Goal: Task Accomplishment & Management: Manage account settings

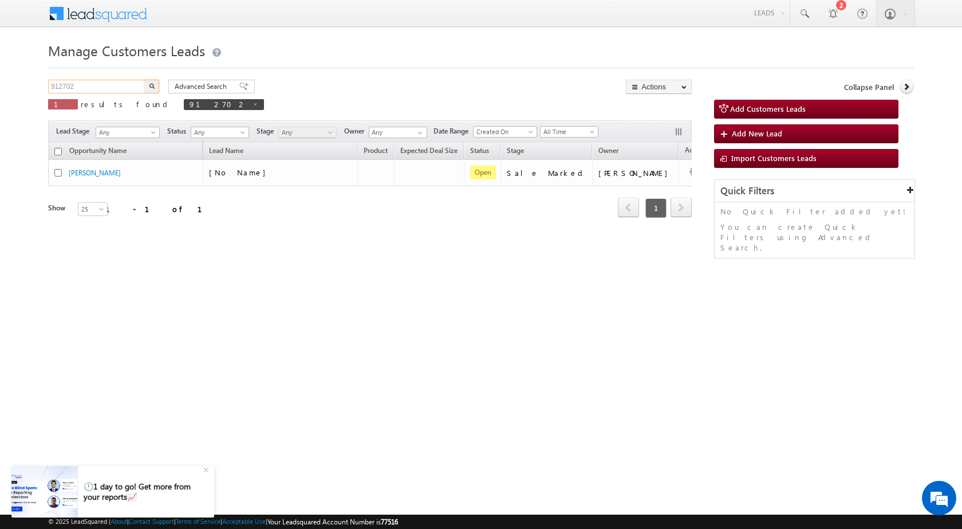
drag, startPoint x: 92, startPoint y: 90, endPoint x: 0, endPoint y: 68, distance: 94.9
click at [0, 68] on body "Menu [PERSON_NAME] sitar a7@ks erve." at bounding box center [481, 162] width 962 height 325
paste input "891399"
type input "891399"
click at [151, 84] on img "button" at bounding box center [152, 86] width 6 height 6
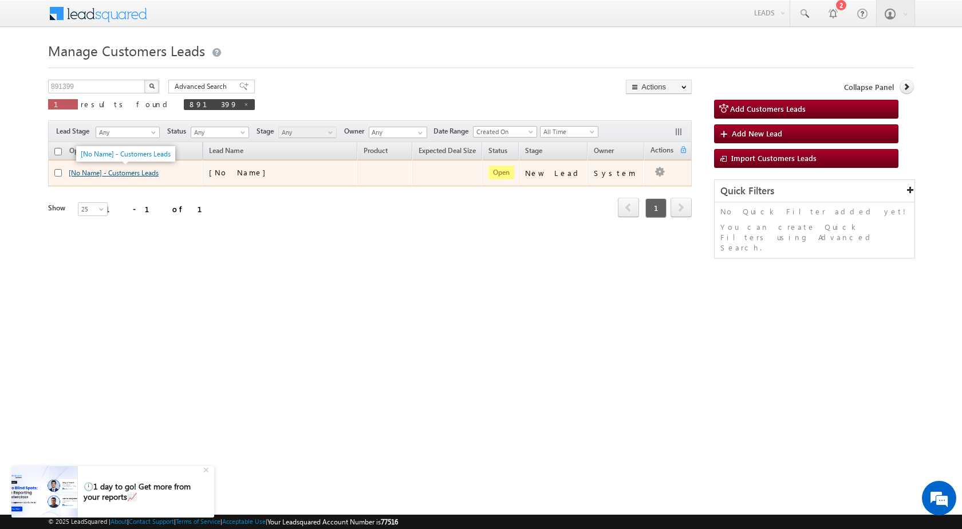
click at [150, 175] on link "[No Name] - Customers Leads" at bounding box center [114, 172] width 90 height 9
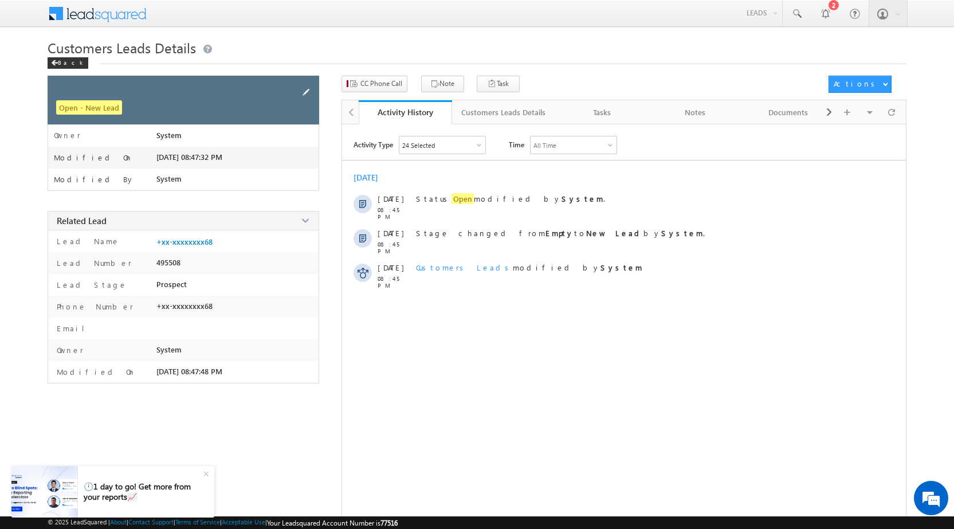
click at [302, 92] on span at bounding box center [306, 92] width 13 height 13
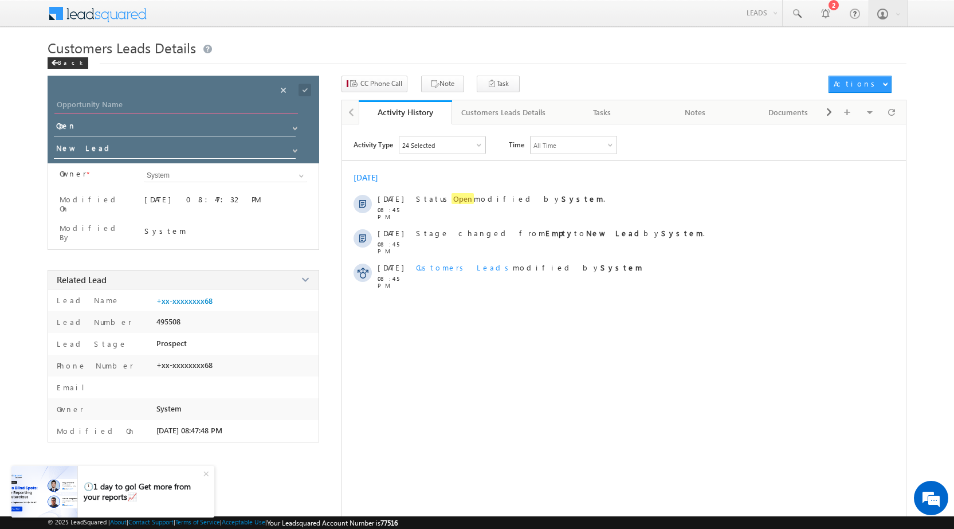
click at [117, 101] on input "Opportunity Name" at bounding box center [175, 106] width 243 height 16
paste input "PINTU KEER RAMGOPAL KEER"
type input "PINTU KEER RAMGOPAL KEER"
click at [305, 90] on span at bounding box center [304, 90] width 13 height 13
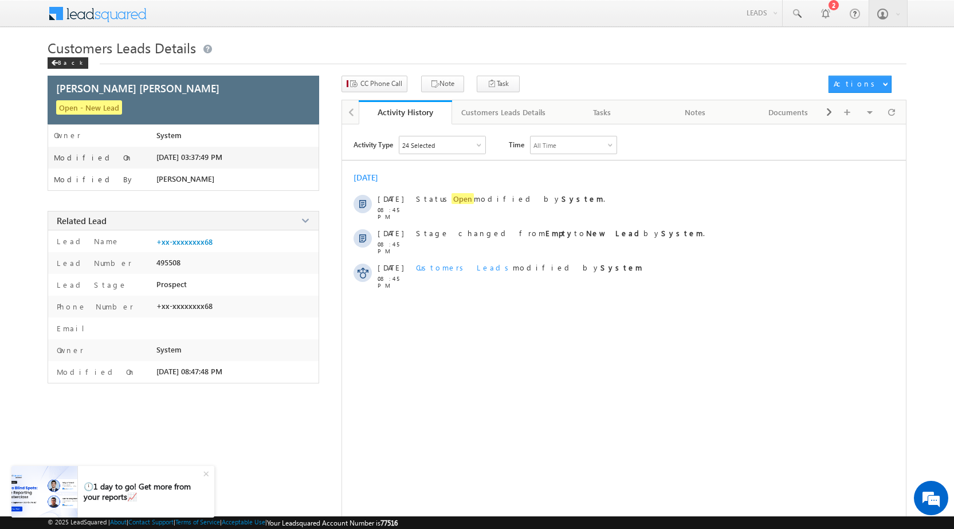
click at [377, 74] on div "Customers Leads Details Back" at bounding box center [477, 56] width 859 height 37
click at [377, 81] on span "CC Phone Call" at bounding box center [381, 83] width 42 height 10
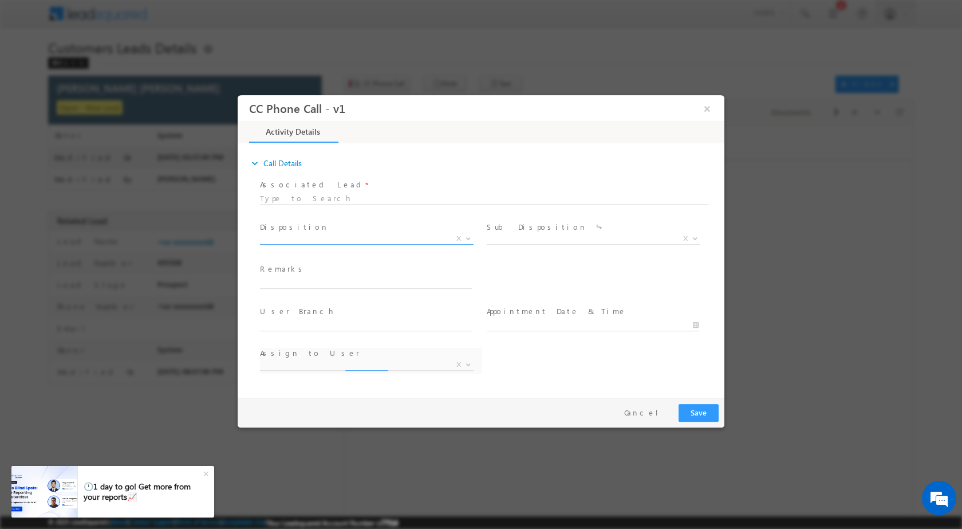
click at [467, 236] on b at bounding box center [468, 237] width 7 height 4
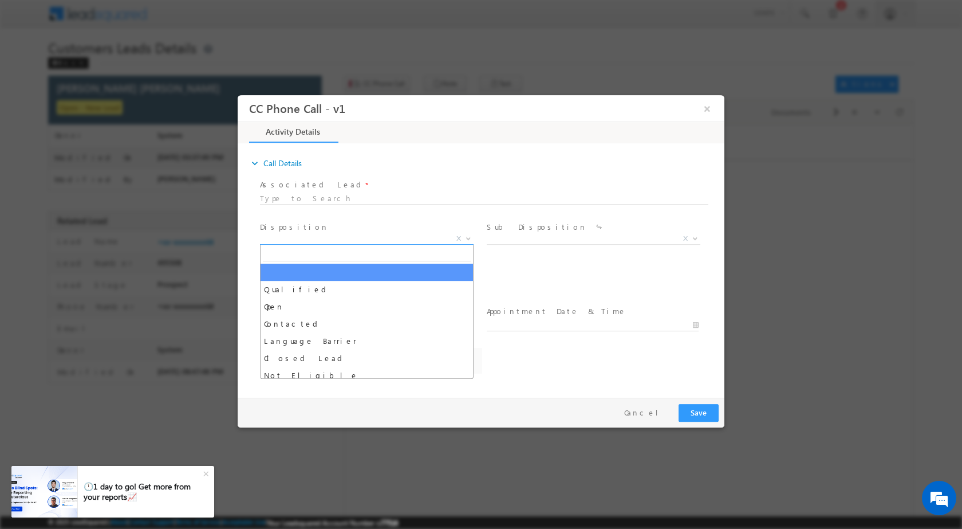
select select "Rose.Shyse+sgrl@leadsquared.com"
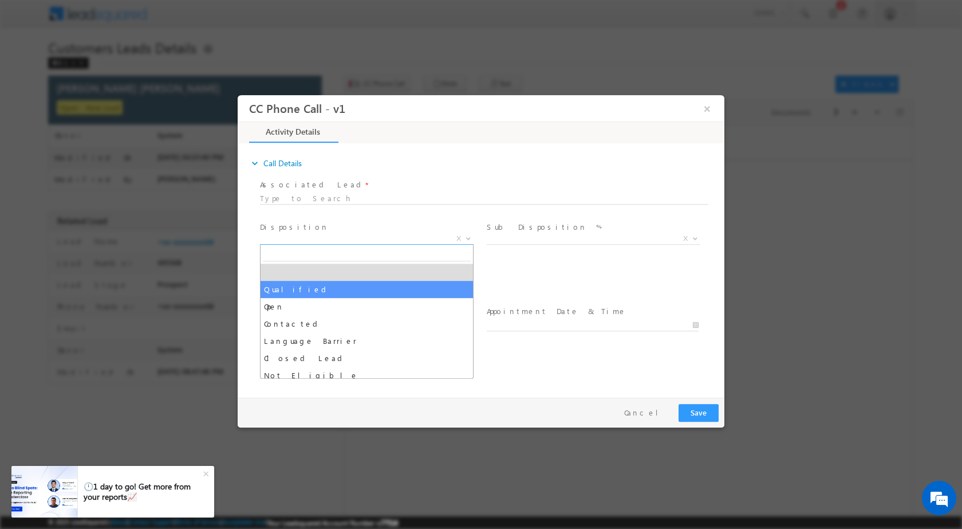
select select "Qualified"
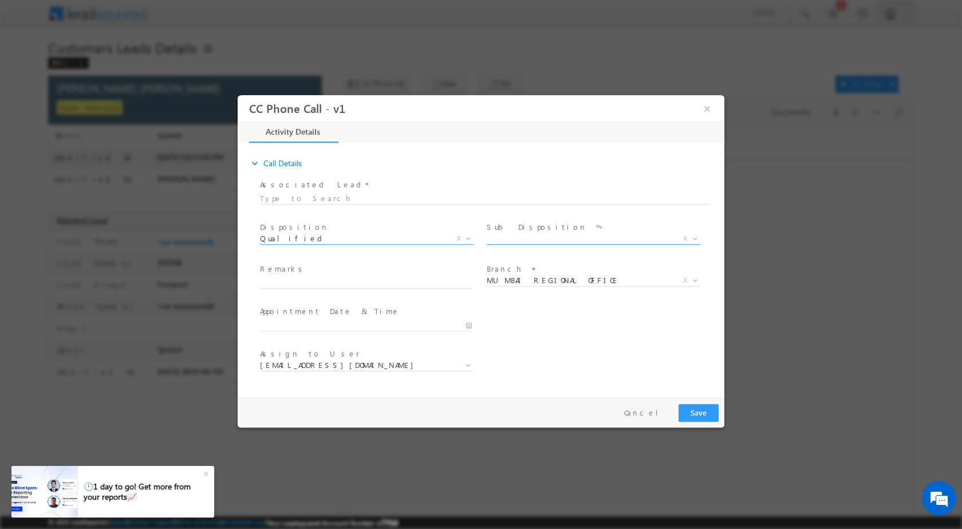
click at [699, 240] on span at bounding box center [694, 237] width 11 height 15
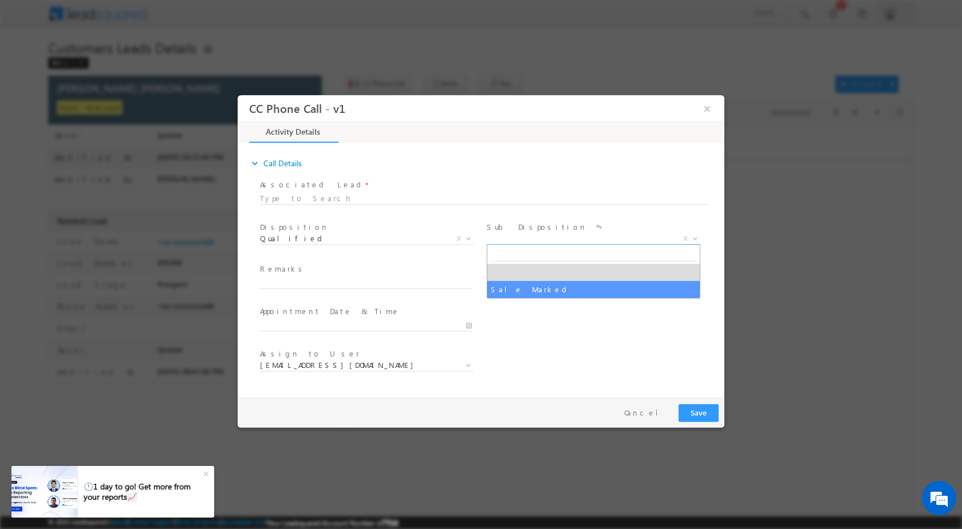
drag, startPoint x: 604, startPoint y: 292, endPoint x: 553, endPoint y: 305, distance: 52.7
select select "Sale Marked"
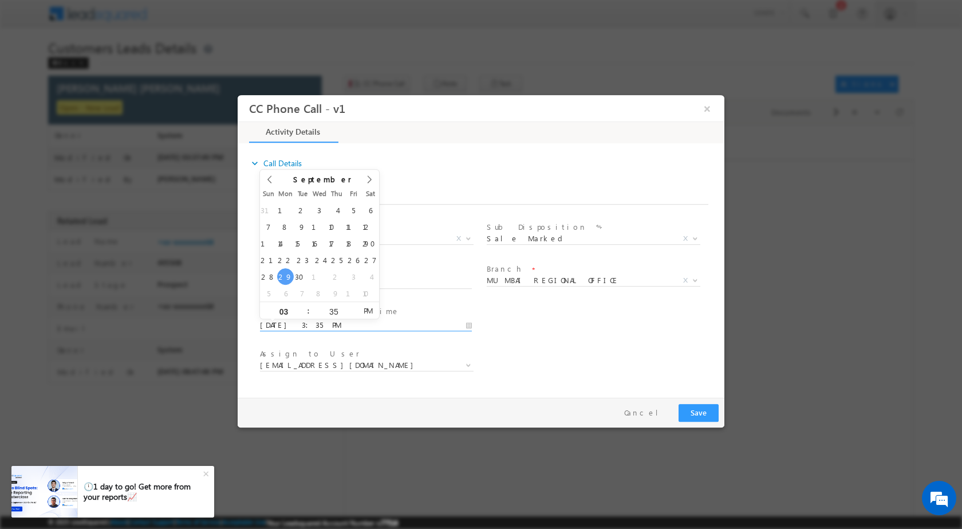
click at [464, 320] on input "09/29/2025 3:35 PM" at bounding box center [366, 324] width 212 height 11
type input "09/30/2025 3:35 PM"
type input "11"
type input "09/30/2025 11:35 PM"
click at [317, 310] on input "35" at bounding box center [334, 310] width 48 height 7
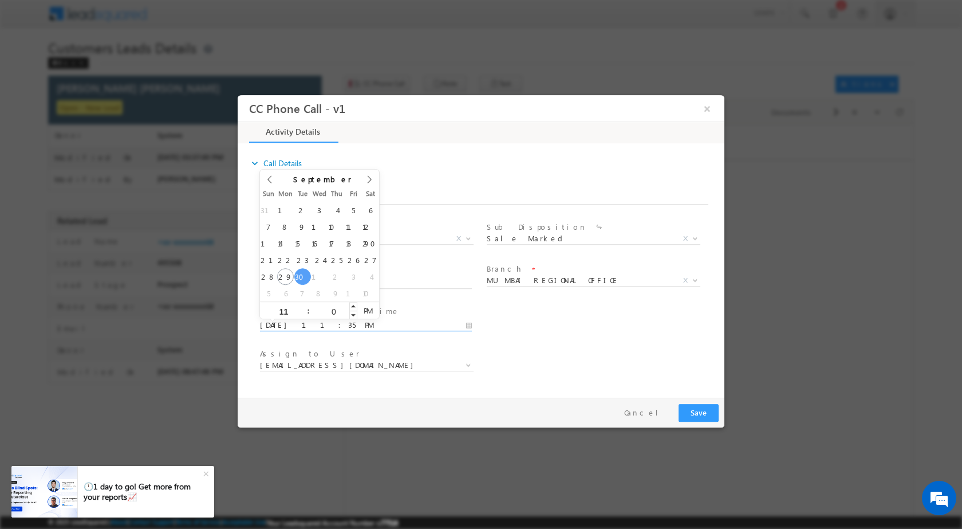
type input "00"
type input "09/30/2025 11:00 AM"
click at [362, 308] on span "AM" at bounding box center [367, 309] width 21 height 17
drag, startPoint x: 656, startPoint y: 374, endPoint x: 576, endPoint y: 305, distance: 106.0
click at [655, 368] on div "Assign to User * Rose.Shyse+sgrl@leadsquared.com Rose.Shyse+sgrl@leadsquared.com" at bounding box center [491, 366] width 467 height 42
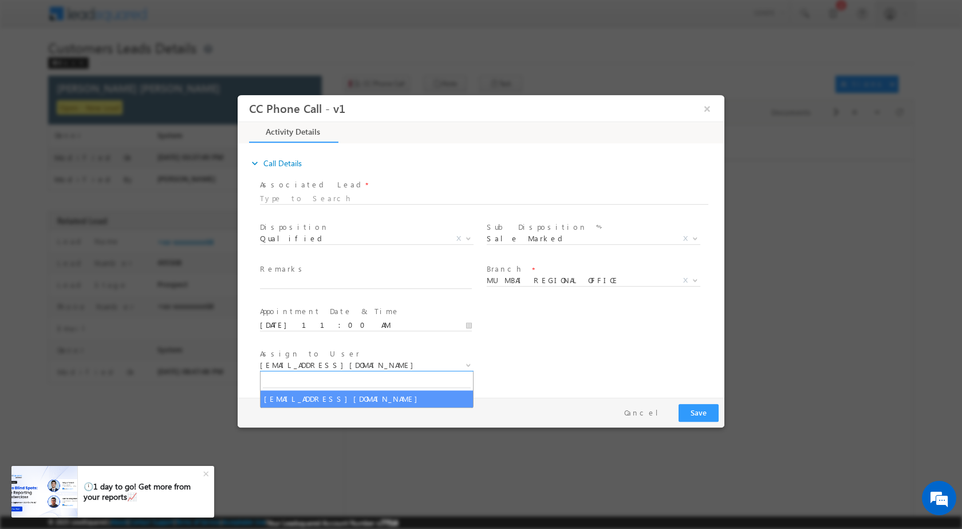
click at [473, 360] on span at bounding box center [467, 364] width 11 height 15
type input "santosh.kanwer@sgrlimited.in"
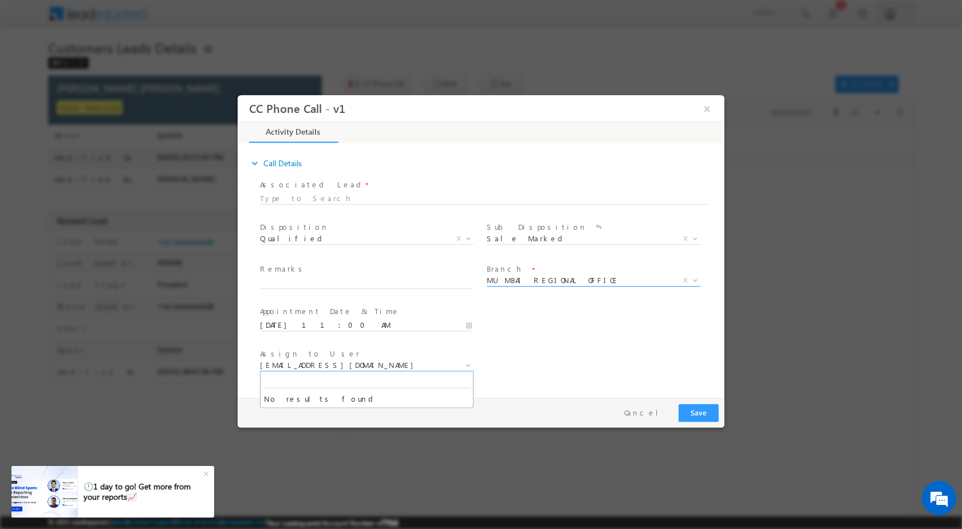
click at [689, 277] on span at bounding box center [694, 279] width 11 height 15
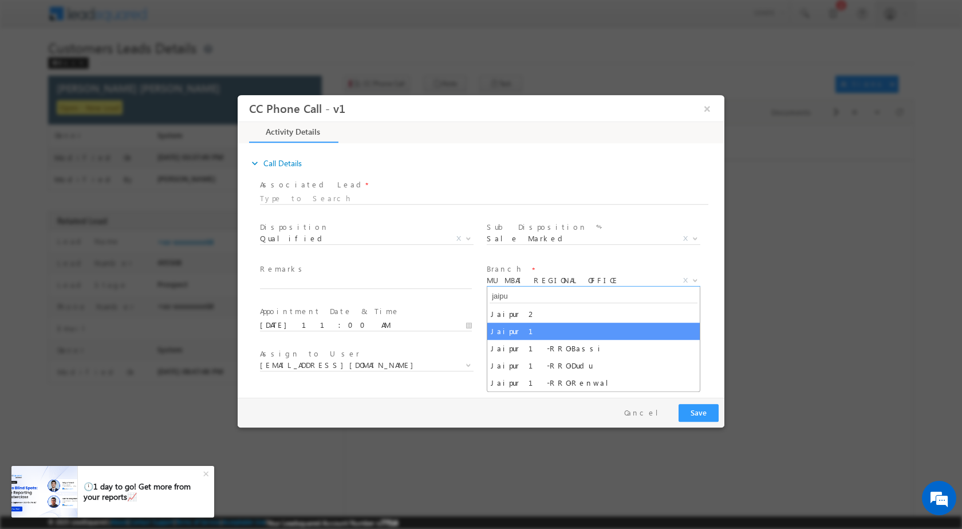
type input "jaipu"
select select "Jaipur 1"
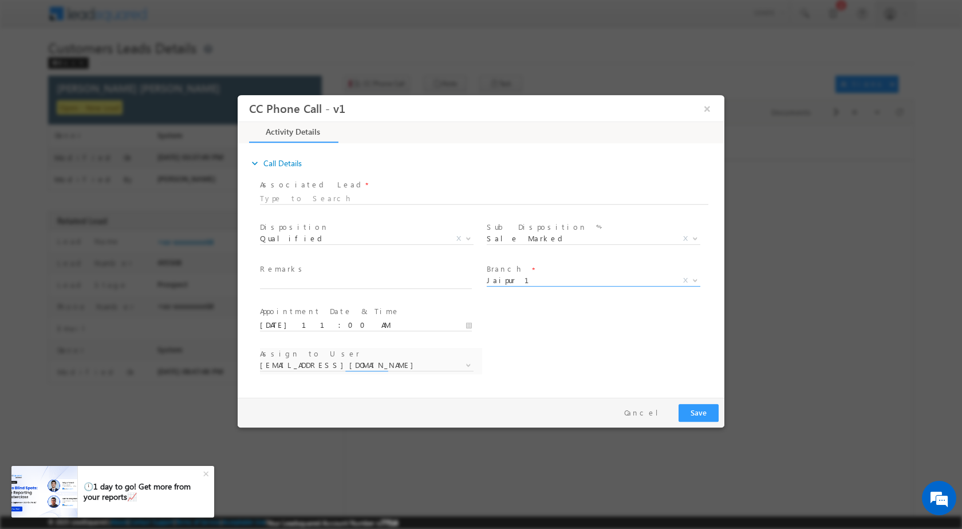
select select "ankit.yadav@sgrlimited.in"
click at [469, 365] on b at bounding box center [468, 364] width 7 height 4
type input "santosh.kanwer@sgrlimited.in"
click at [308, 373] on span "ankit.yadav@sgrlimited.in madan.yadav@sgrlimited.in manish.kumar1@sgrlimited.in…" at bounding box center [371, 367] width 222 height 14
click at [364, 283] on input "text" at bounding box center [366, 282] width 212 height 11
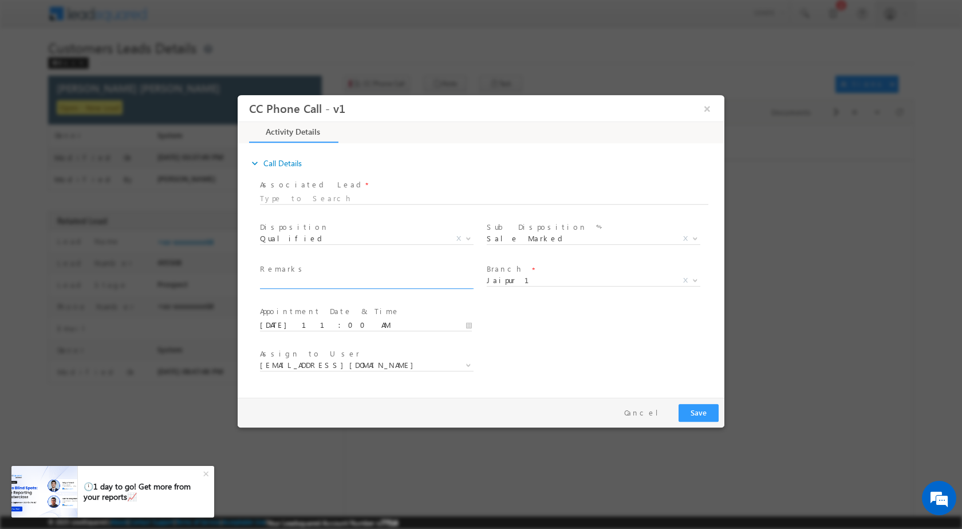
paste input "29/09-customer name is PINTU KEER RAMGOPAL KEER customer age is 22 yrs loan typ…"
type input "29/09-customer name is PINTU KEER RAMGOPAL KEER customer age is 22 yrs loan typ…"
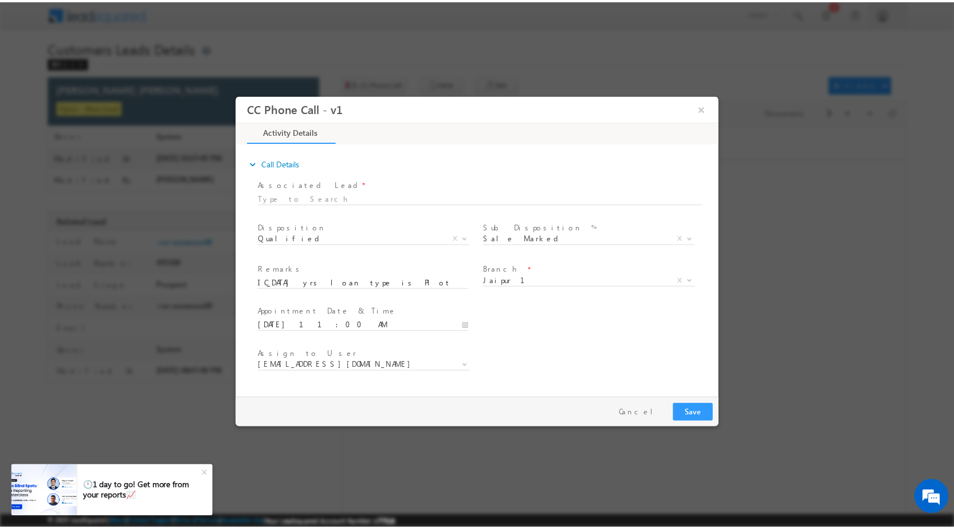
scroll to position [0, 0]
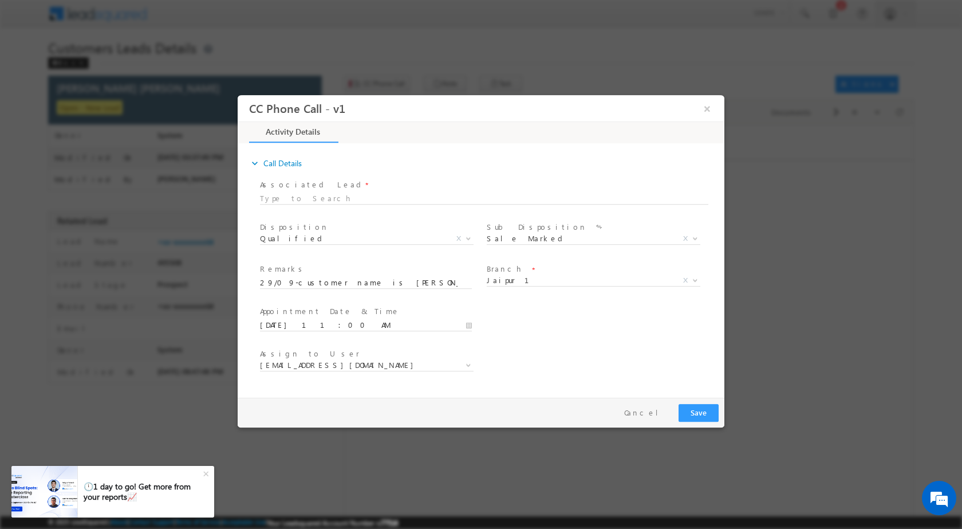
drag, startPoint x: 615, startPoint y: 356, endPoint x: 637, endPoint y: 379, distance: 32.0
click at [617, 359] on div "Assign to User * ankit.yadav@sgrlimited.in madan.yadav@sgrlimited.in manish.kum…" at bounding box center [491, 366] width 467 height 42
click at [678, 409] on div "Pay & Save Save Cancel" at bounding box center [484, 412] width 493 height 30
click at [689, 412] on button "Save" at bounding box center [699, 412] width 40 height 18
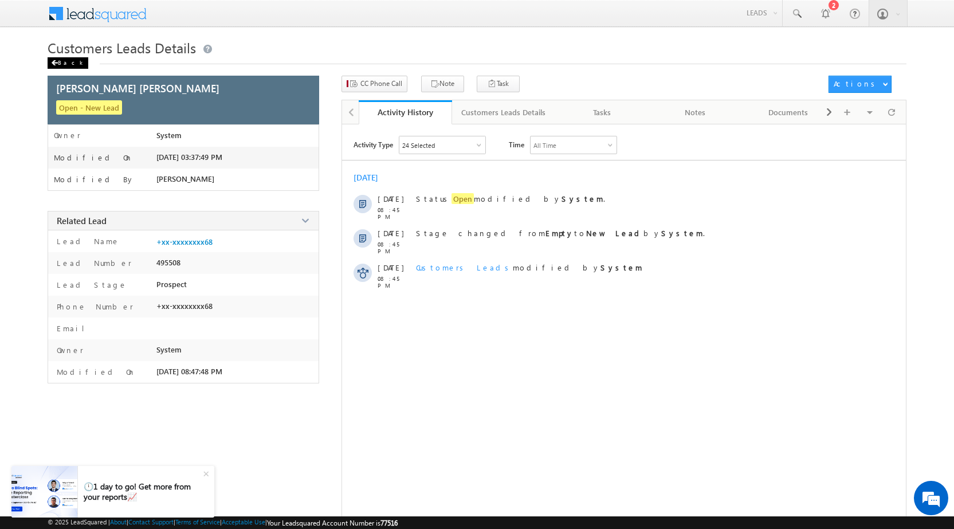
click at [68, 62] on div "Back" at bounding box center [68, 62] width 41 height 11
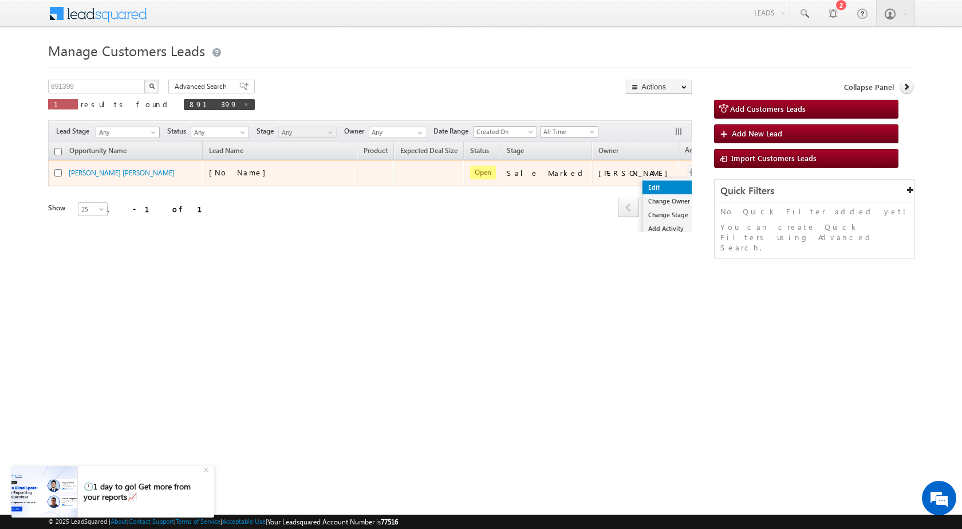
click at [643, 190] on link "Edit" at bounding box center [671, 187] width 57 height 14
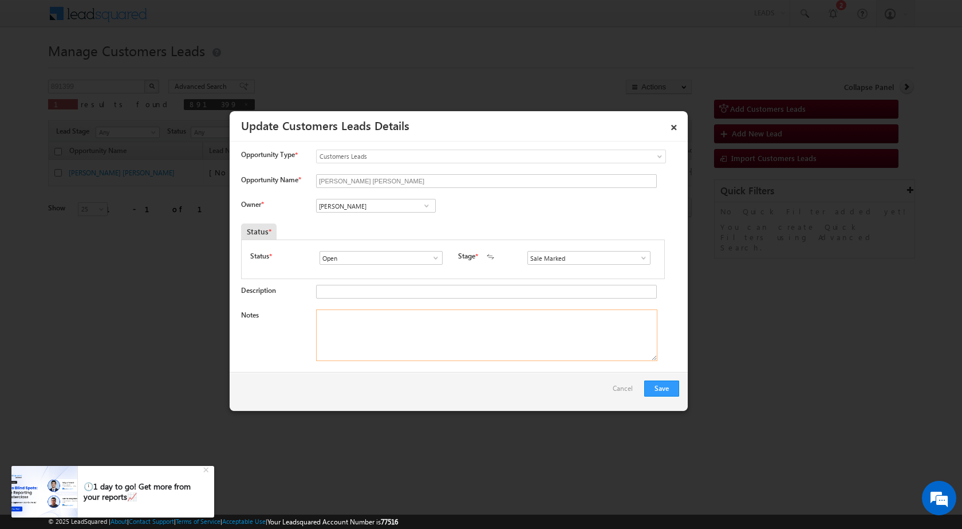
click at [429, 357] on textarea "Notes" at bounding box center [486, 335] width 341 height 52
paste textarea "29/09-customer name is PINTU KEER RAMGOPAL KEER customer age is 22 yrs loan typ…"
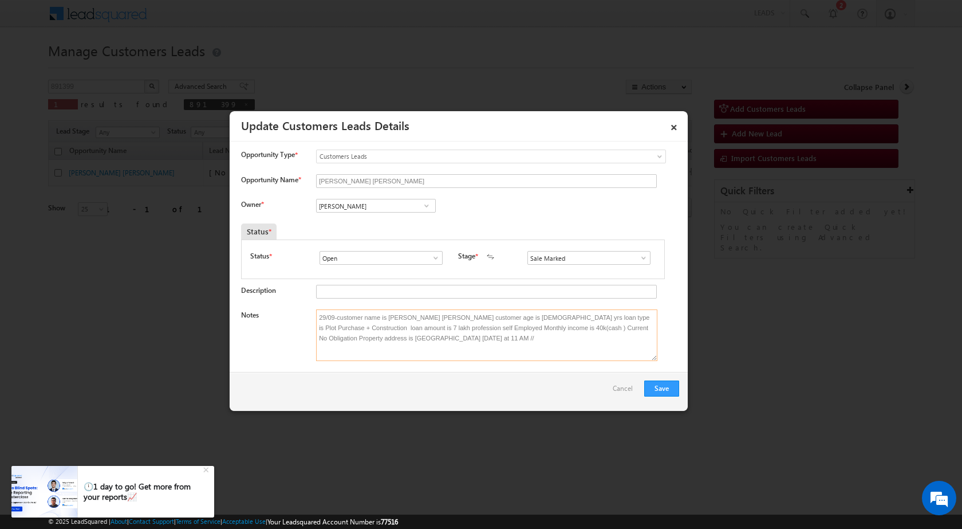
type textarea "29/09-customer name is PINTU KEER RAMGOPAL KEER customer age is 22 yrs loan typ…"
click at [428, 205] on span at bounding box center [426, 205] width 11 height 9
paste input "santosh.kanwer@sgrlimited.in"
type input "santosh.kanwer@sgrlimited.in"
click at [536, 228] on div "Status *" at bounding box center [398, 231] width 314 height 16
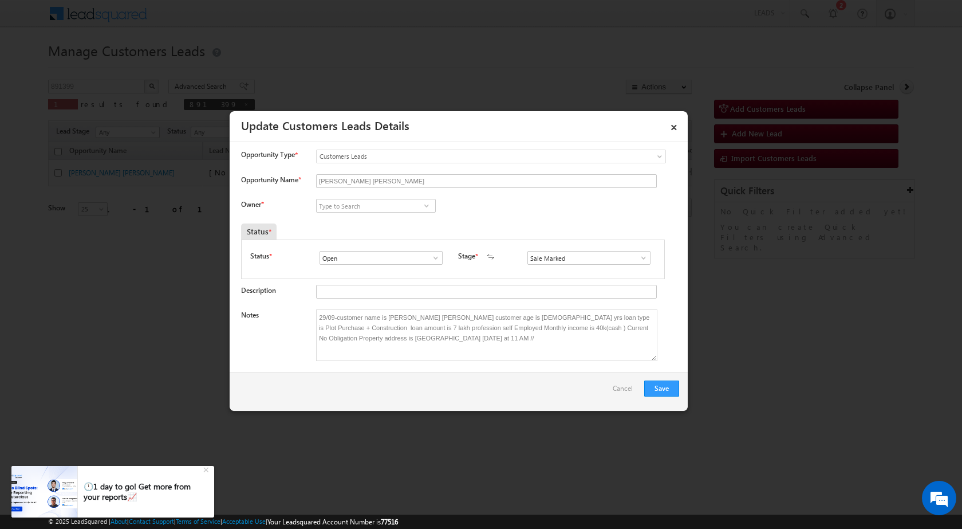
click at [423, 207] on span at bounding box center [426, 205] width 11 height 9
paste input "santosh.kanwer@sgrlimited.in"
type input "santosh.k"
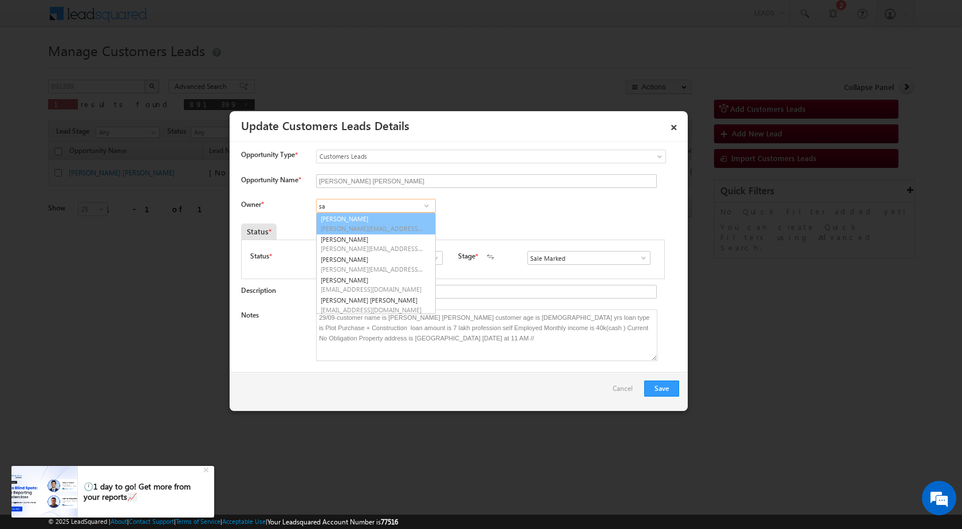
type input "s"
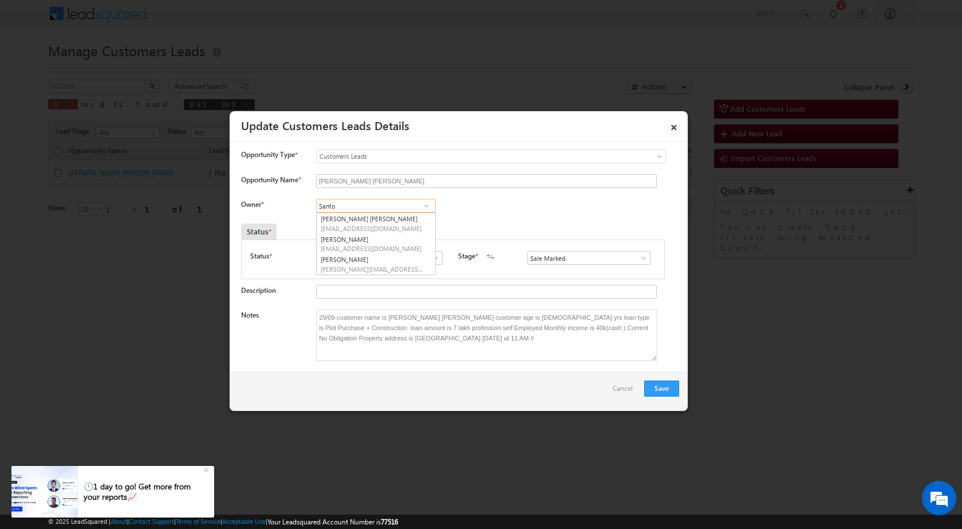
type input "Santo"
click at [680, 124] on link "×" at bounding box center [673, 125] width 19 height 20
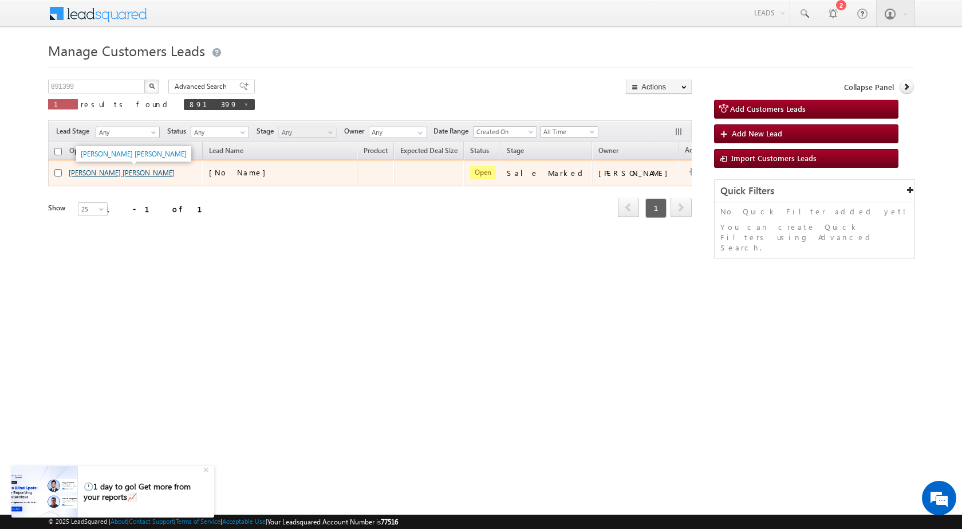
click at [155, 172] on link "PINTU KEER RAMGOPAL KEER" at bounding box center [122, 172] width 106 height 9
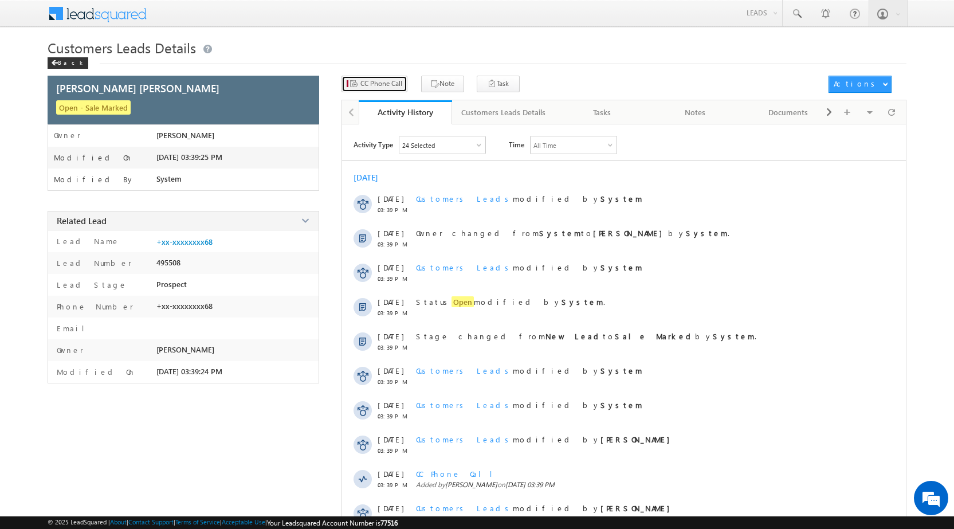
click at [381, 85] on span "CC Phone Call" at bounding box center [381, 83] width 42 height 10
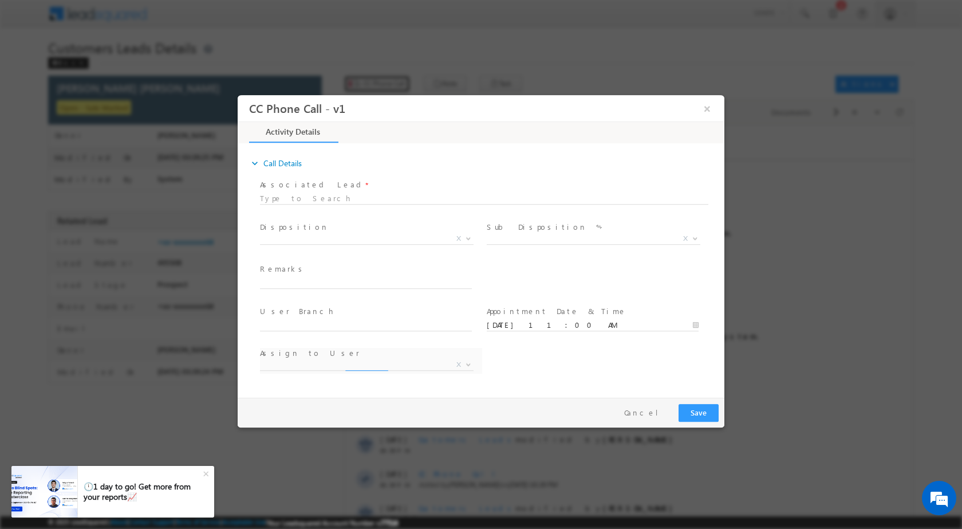
select select "ankit.yadav@sgrlimited.in"
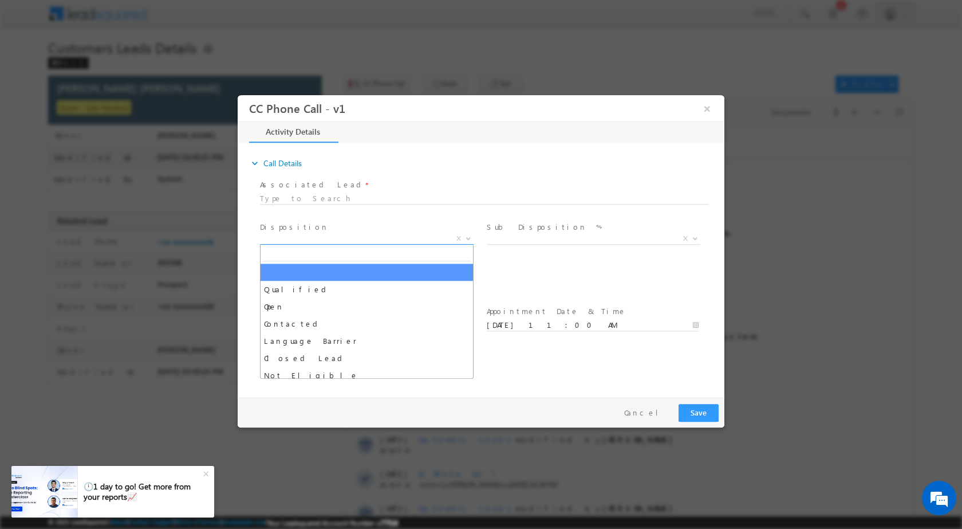
click at [466, 235] on b at bounding box center [468, 237] width 7 height 4
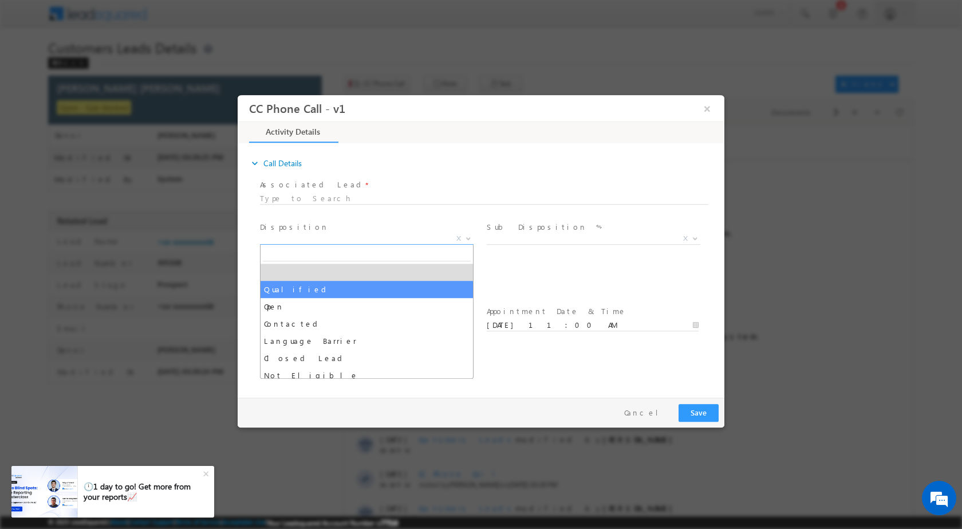
select select "Qualified"
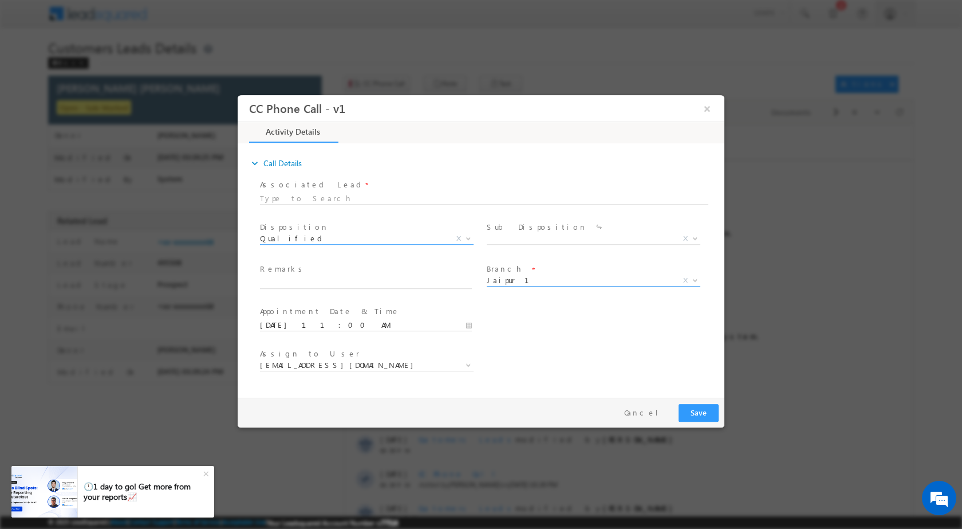
click at [693, 283] on span at bounding box center [694, 279] width 11 height 15
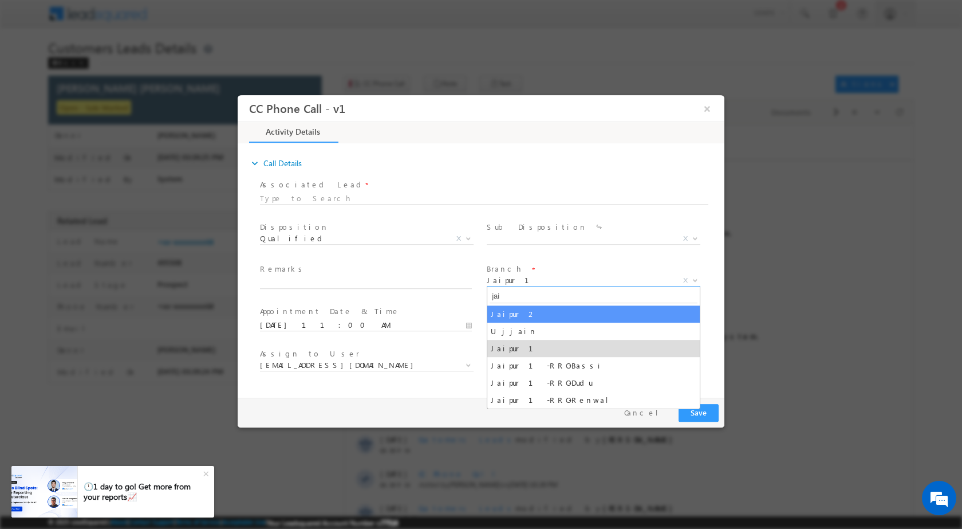
type input "jai"
select select "Jaipur 2"
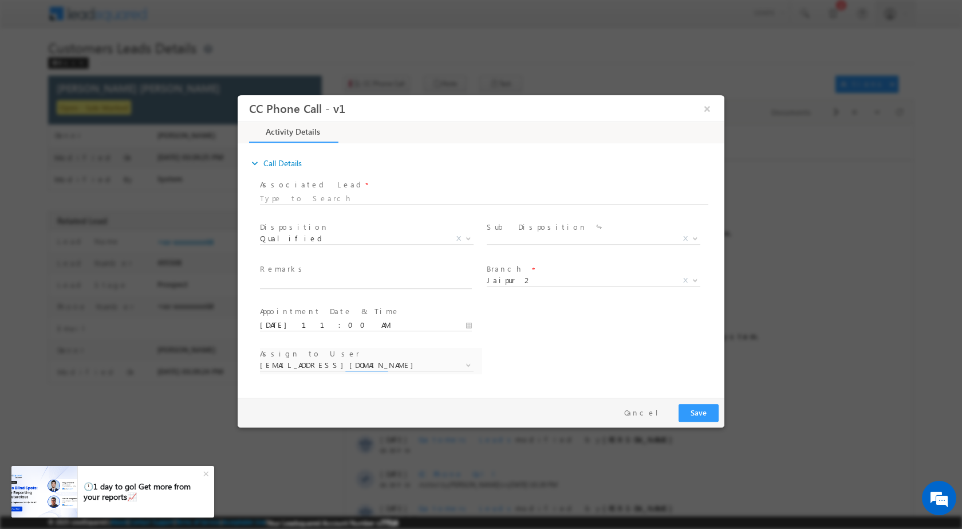
click at [467, 364] on div "Assign to User * ankit.yadav@sgrlimited.in madan.yadav@sgrlimited.in manish.kum…" at bounding box center [371, 366] width 227 height 42
select select "ankit.rajawat@sgrlimited.in"
click at [466, 362] on b at bounding box center [468, 364] width 7 height 4
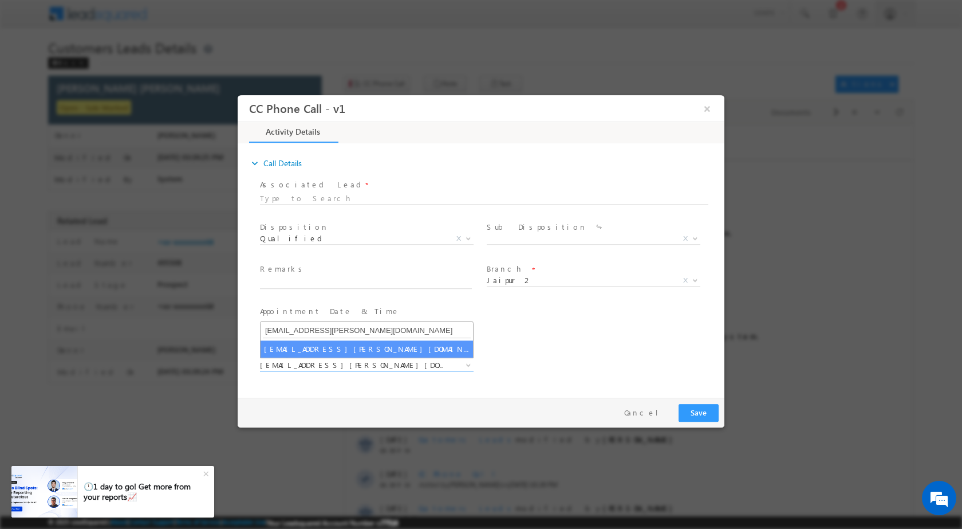
type input "santosh.kanwer@sgrlimited.in"
select select "santosh.kanwer@sgrlimited.in"
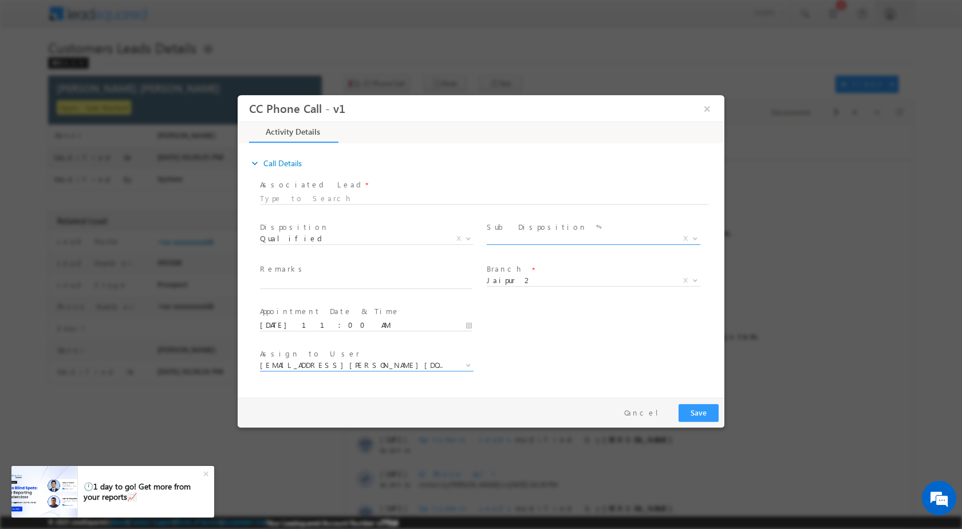
click at [687, 239] on span "X" at bounding box center [685, 238] width 5 height 10
click at [693, 234] on span at bounding box center [694, 237] width 11 height 15
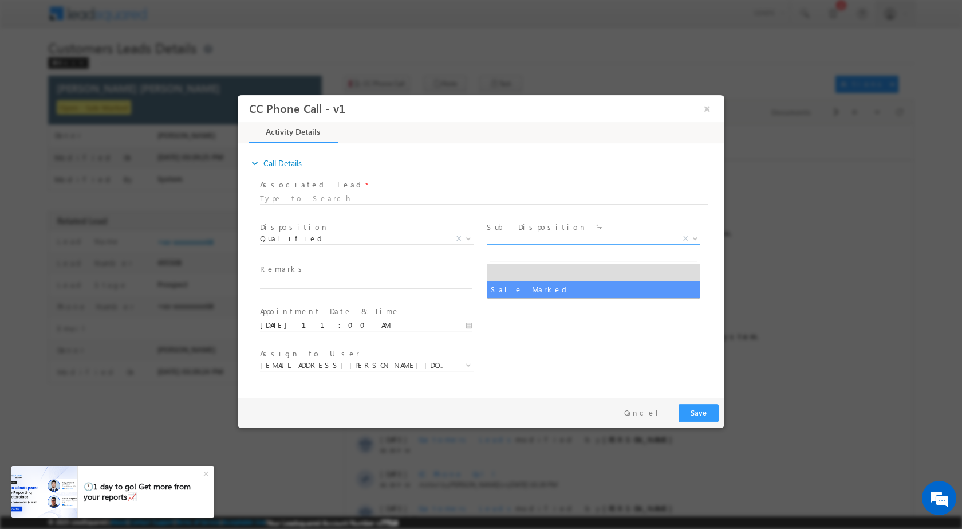
select select "Sale Marked"
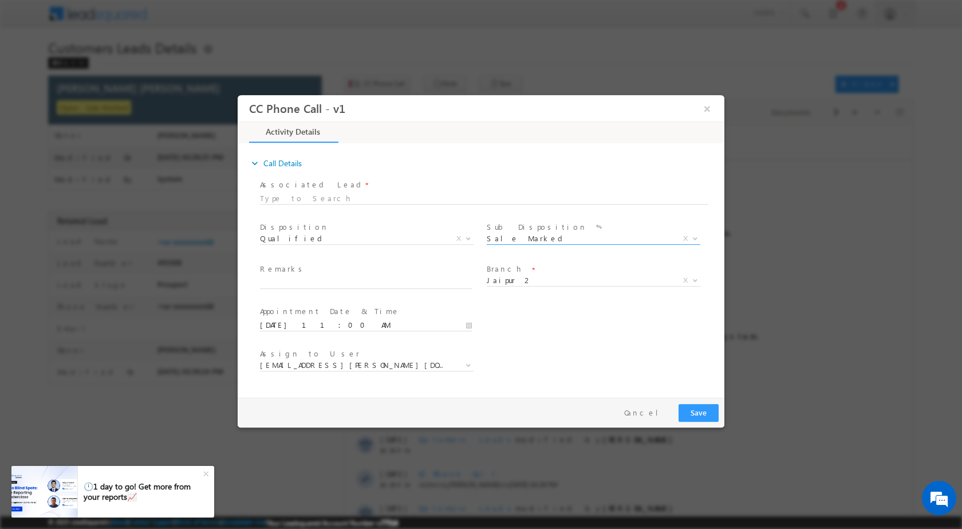
click at [442, 528] on div "© 2025 LeadSquared | About | Contact Support | Terms of Service | Acceptable Us…" at bounding box center [481, 522] width 962 height 13
click at [373, 280] on input "text" at bounding box center [366, 282] width 212 height 11
paste input "29/09-customer name is PINTU KEER RAMGOPAL KEER customer age is 22 yrs loan typ…"
type input "29/09-customer name is PINTU KEER RAMGOPAL KEER customer age is 22 yrs loan typ…"
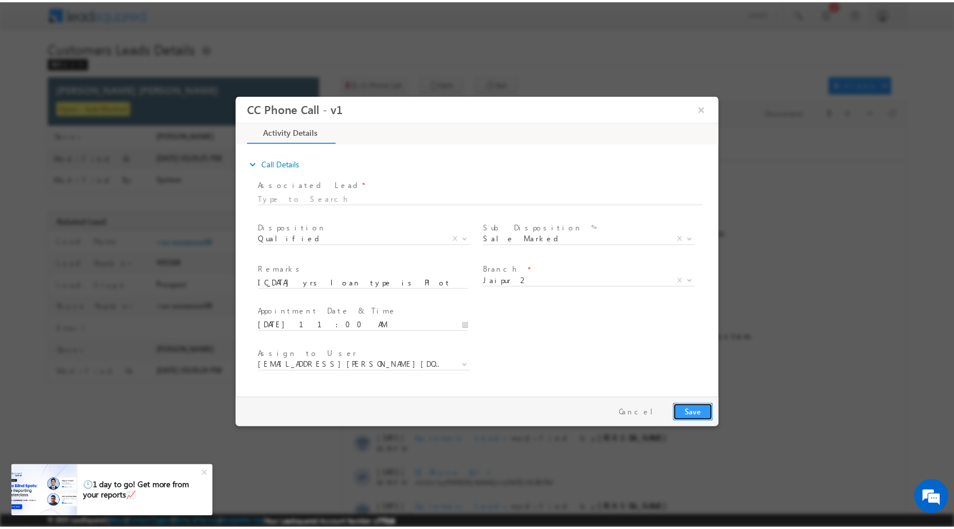
scroll to position [0, 0]
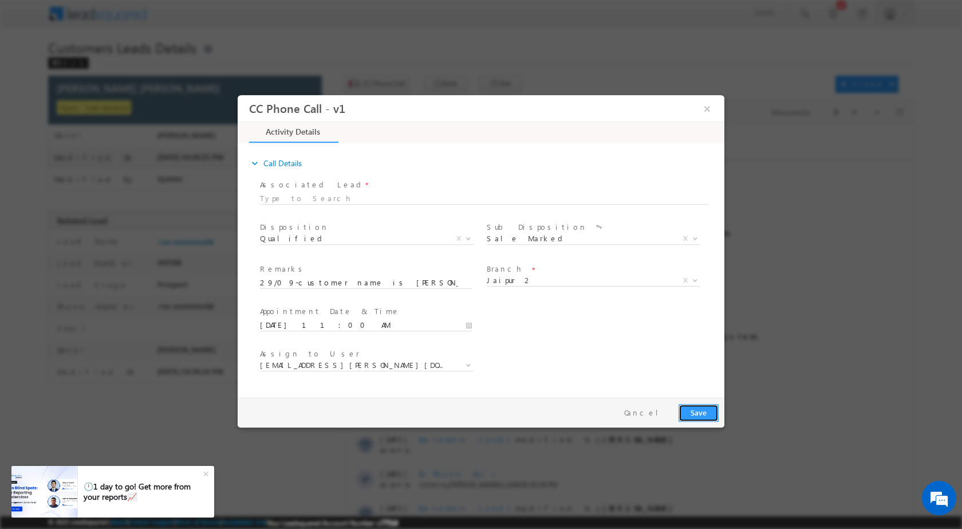
click at [694, 407] on button "Save" at bounding box center [699, 412] width 40 height 18
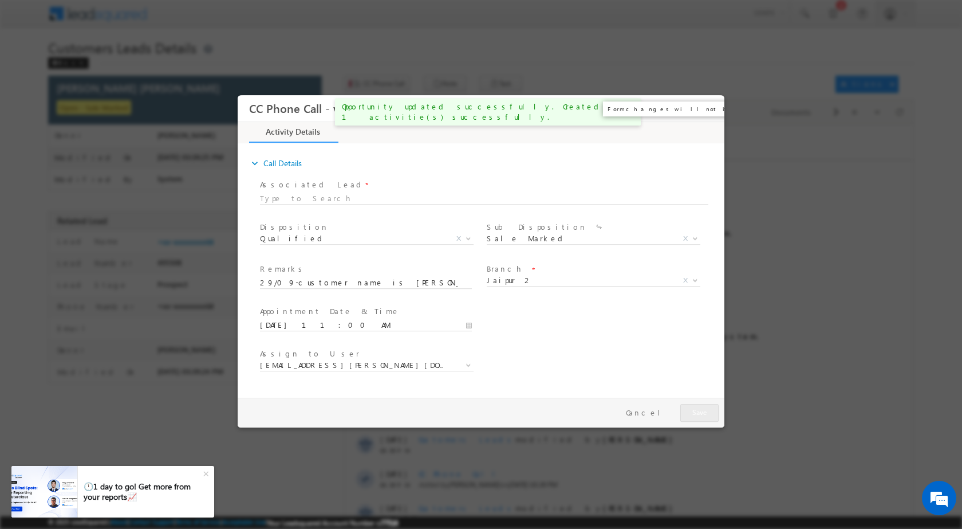
click at [713, 115] on button "×" at bounding box center [707, 107] width 19 height 21
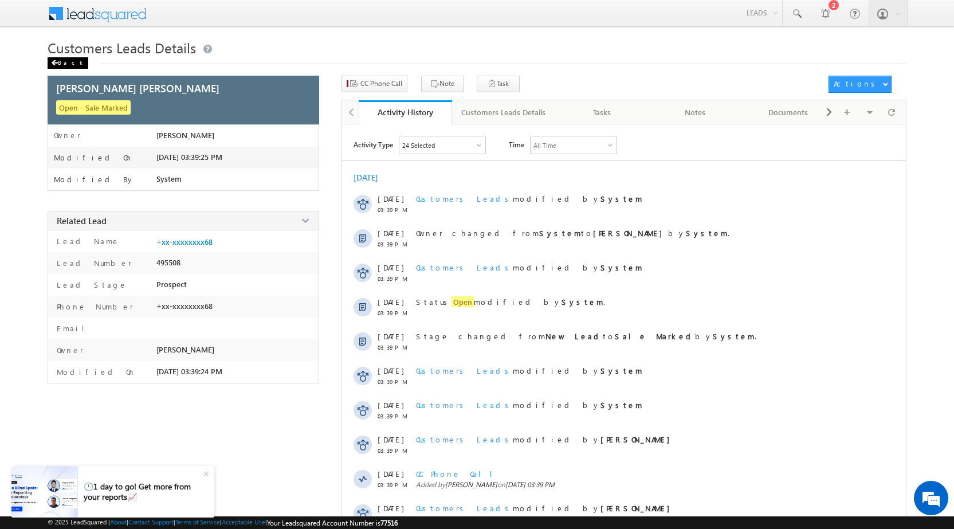
click at [58, 64] on div "Back" at bounding box center [68, 62] width 41 height 11
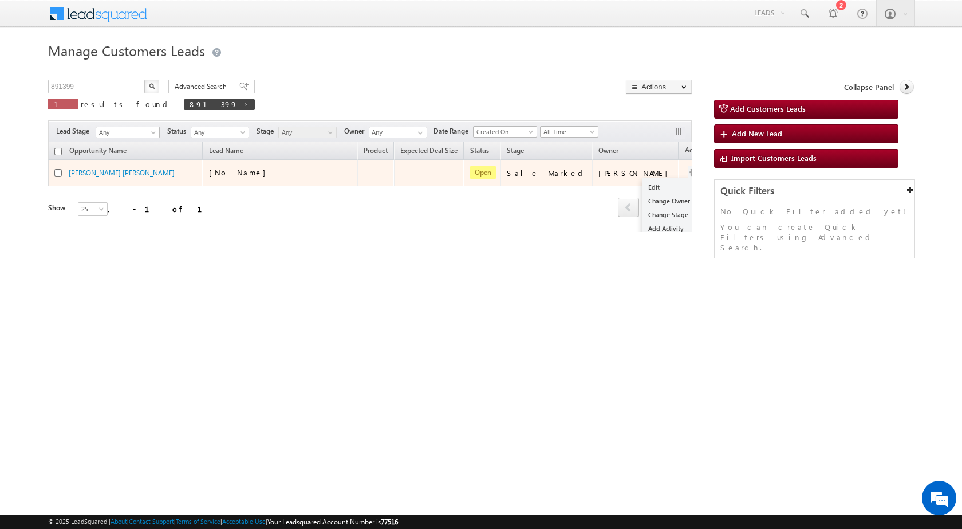
click at [685, 172] on div "Edit Change Owner Change Stage Add Activity Add Task Delete" at bounding box center [694, 173] width 18 height 15
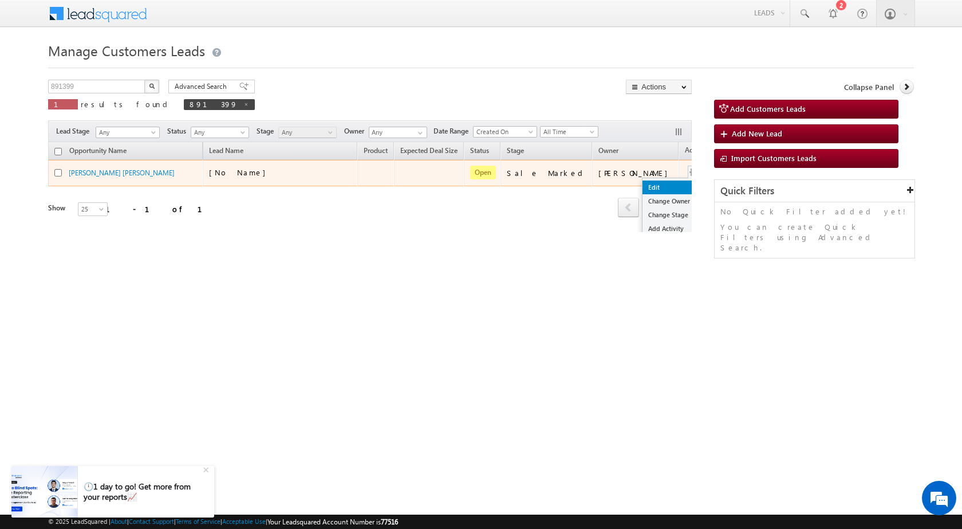
click at [643, 185] on link "Edit" at bounding box center [671, 187] width 57 height 14
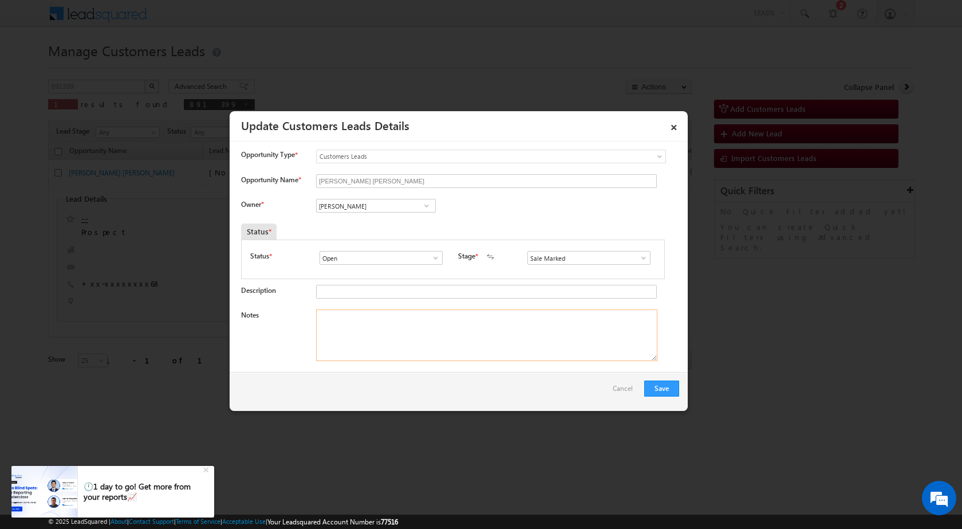
click at [376, 329] on textarea "Notes" at bounding box center [486, 335] width 341 height 52
paste textarea "29/09-customer name is PINTU KEER RAMGOPAL KEER customer age is 22 yrs loan typ…"
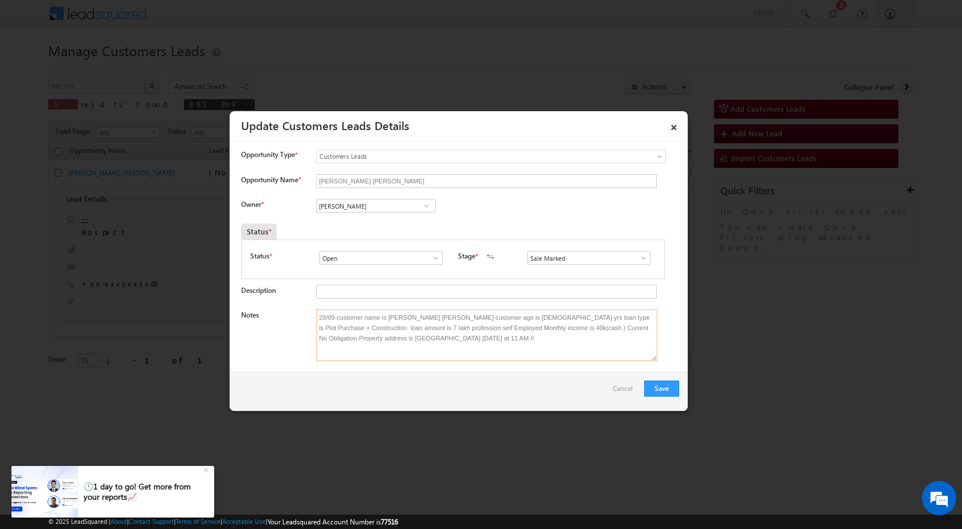
type textarea "29/09-customer name is PINTU KEER RAMGOPAL KEER customer age is 22 yrs loan typ…"
click at [428, 209] on span at bounding box center [426, 205] width 11 height 9
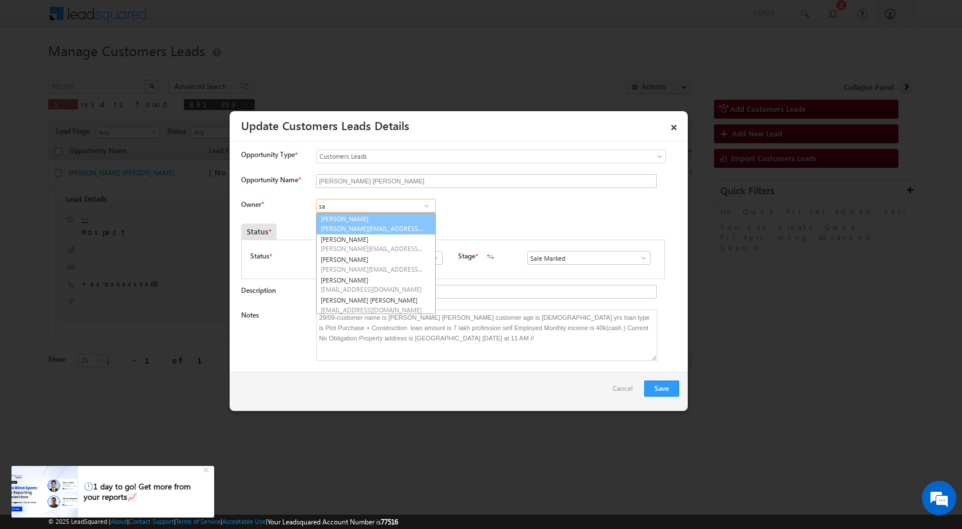
type input "s"
click at [663, 131] on h3 "Update Customers Leads Details" at bounding box center [452, 125] width 423 height 20
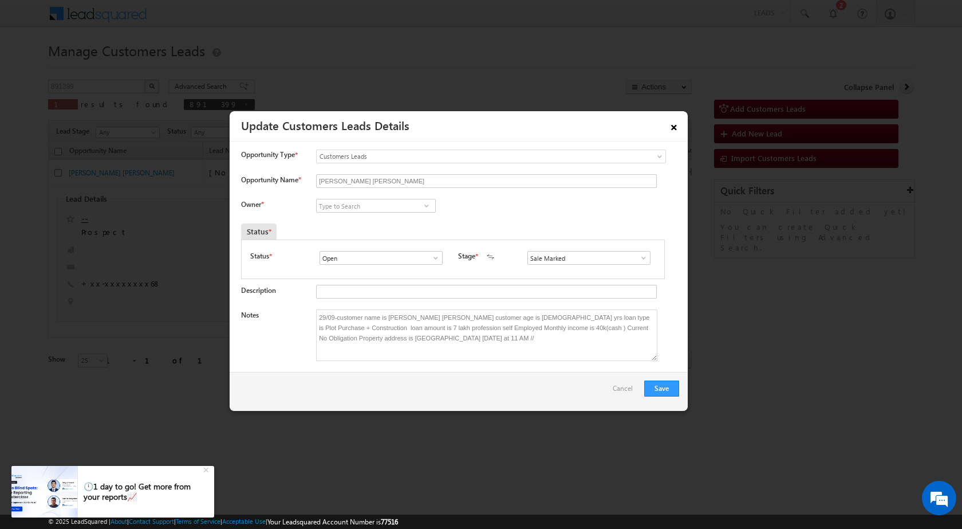
click at [670, 128] on link "×" at bounding box center [673, 125] width 19 height 20
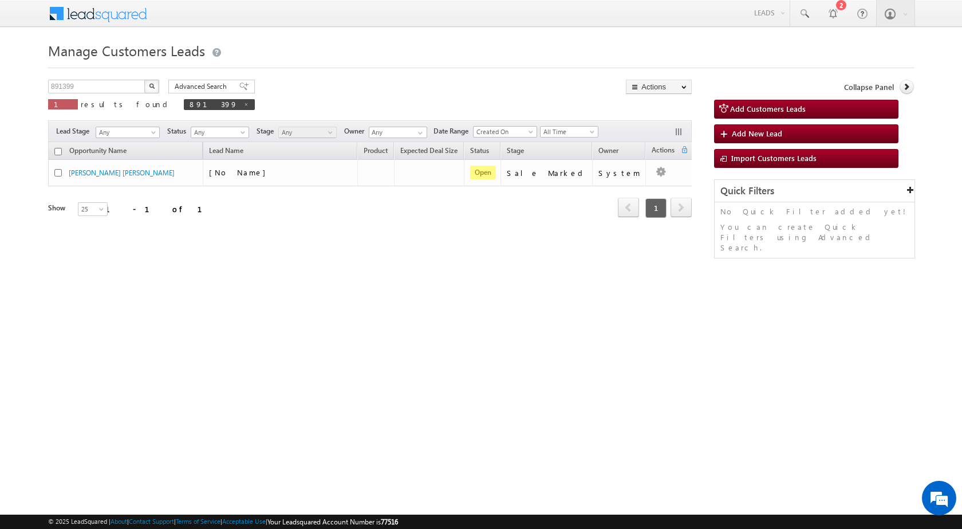
click at [555, 251] on div "Manage Customers Leads 891399 X 1 results found 891399 Advanced Search Advanced…" at bounding box center [481, 181] width 866 height 286
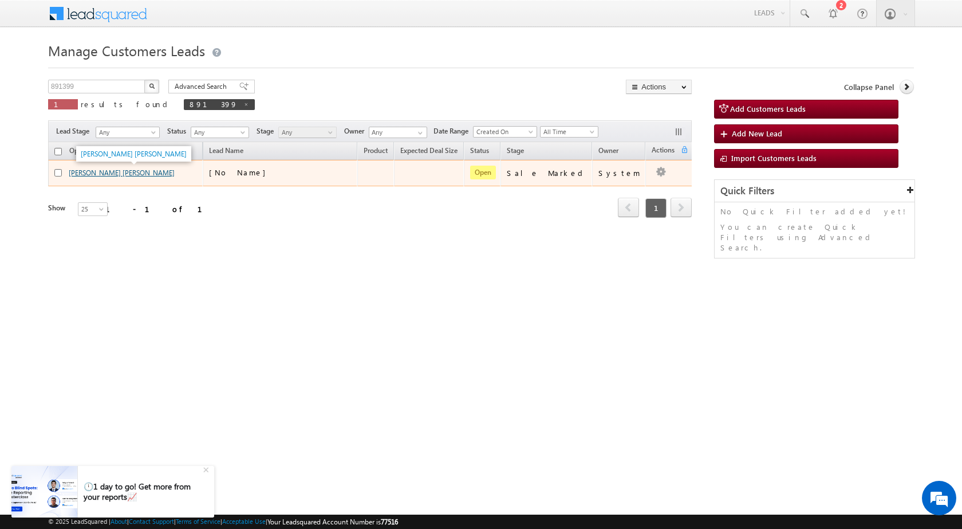
click at [147, 174] on link "[PERSON_NAME] [PERSON_NAME]" at bounding box center [122, 172] width 106 height 9
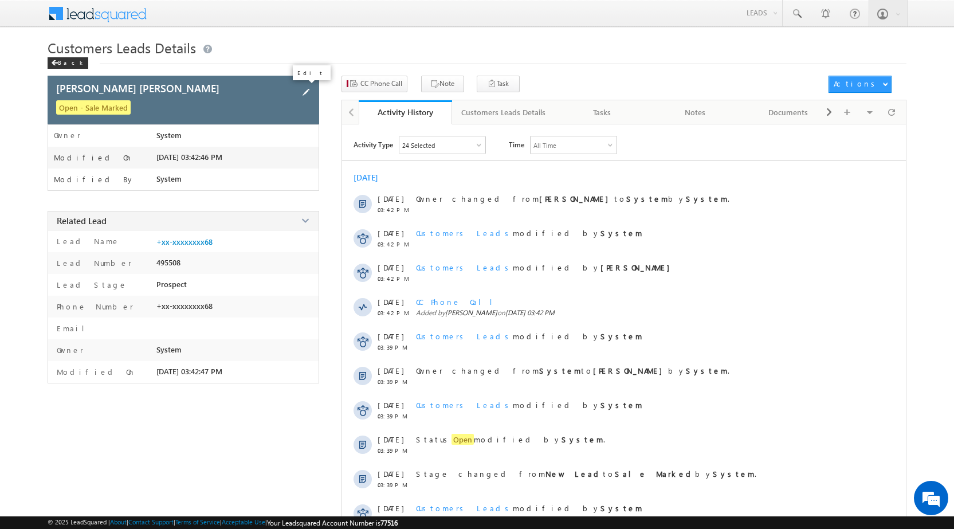
click at [306, 93] on span at bounding box center [306, 92] width 13 height 13
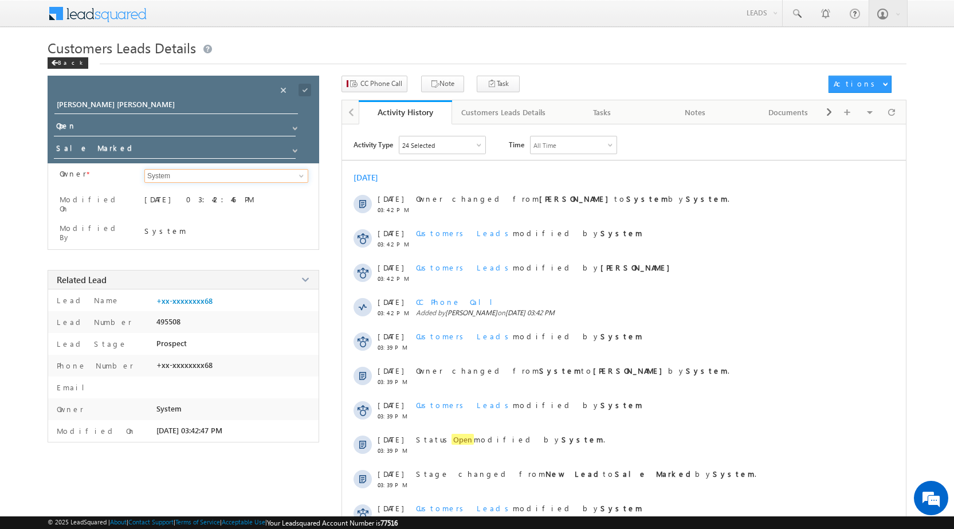
click at [156, 178] on input "System" at bounding box center [226, 176] width 164 height 14
click at [293, 148] on span at bounding box center [294, 150] width 9 height 9
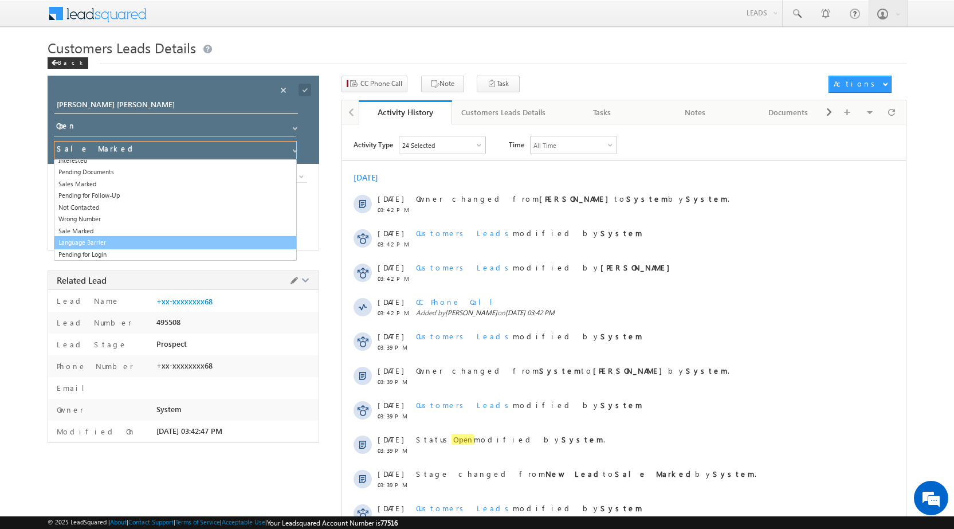
scroll to position [18, 0]
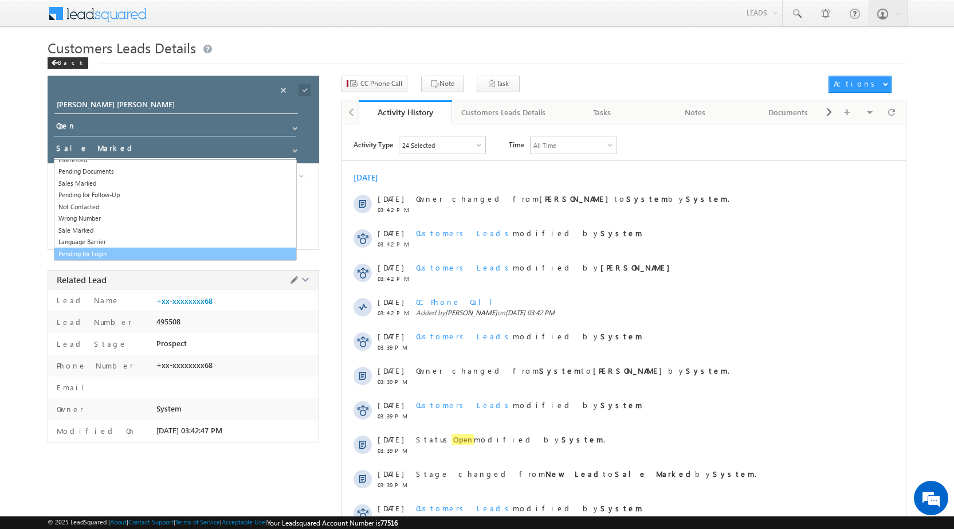
click at [282, 295] on div "+xx-xxxxxxxx68" at bounding box center [237, 303] width 162 height 16
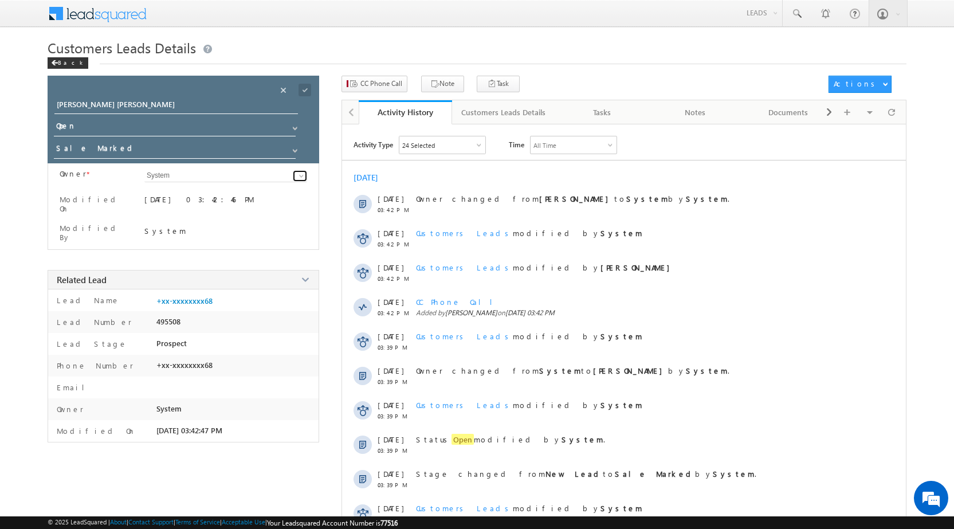
click at [298, 172] on span at bounding box center [301, 175] width 9 height 9
click at [336, 220] on div "PINTU KEER RAMGOPAL KEER Open - Sale Marked" at bounding box center [477, 323] width 859 height 494
click at [71, 65] on div "Back" at bounding box center [68, 62] width 41 height 11
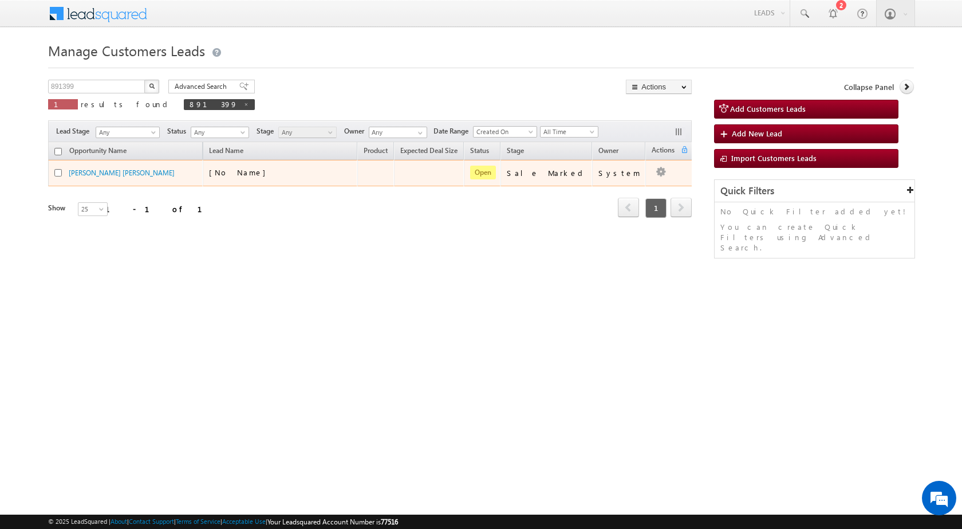
click at [605, 169] on div "System" at bounding box center [620, 173] width 42 height 10
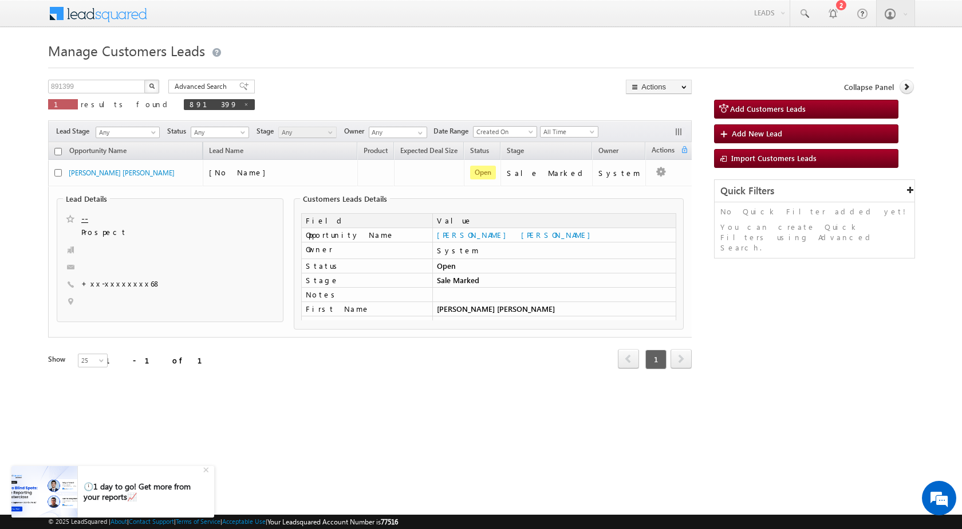
click at [454, 340] on div "Refresh first prev 1 next last 1 - 1 of 1" at bounding box center [370, 353] width 644 height 33
click at [451, 253] on div "System" at bounding box center [554, 250] width 235 height 10
click at [449, 254] on div "System" at bounding box center [554, 250] width 235 height 10
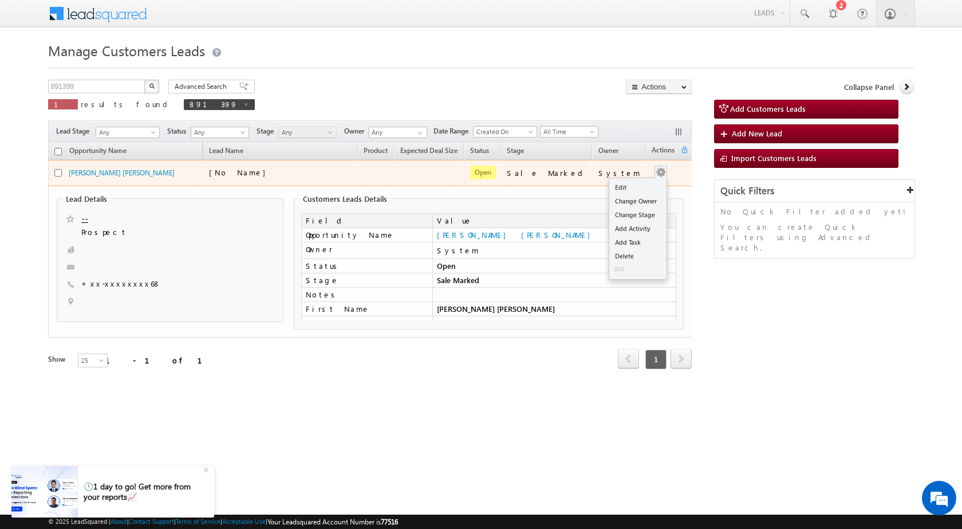
click at [660, 170] on button "button" at bounding box center [660, 172] width 11 height 11
click at [640, 187] on link "Edit" at bounding box center [637, 187] width 57 height 14
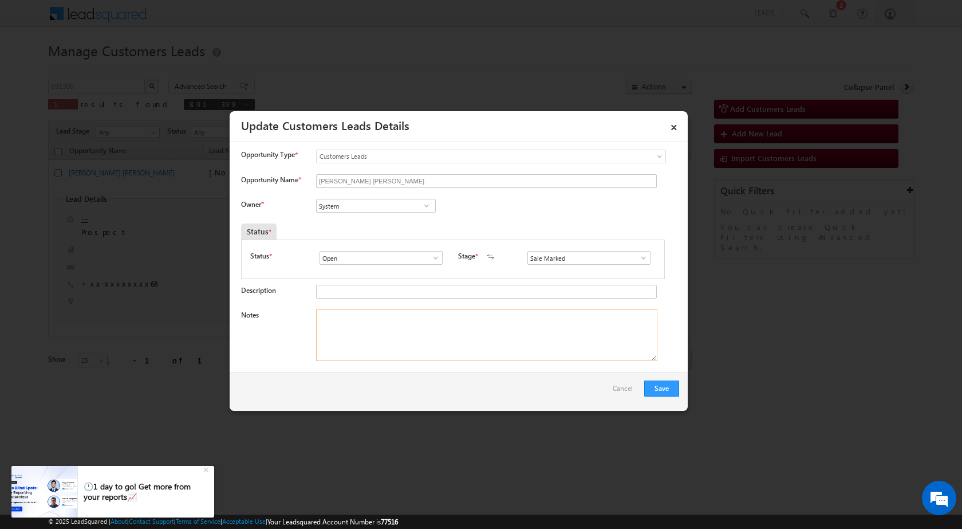
click at [416, 322] on textarea "Notes" at bounding box center [486, 335] width 341 height 52
paste textarea "29/09-customer name is [PERSON_NAME] [PERSON_NAME] customer age is [DEMOGRAPHIC…"
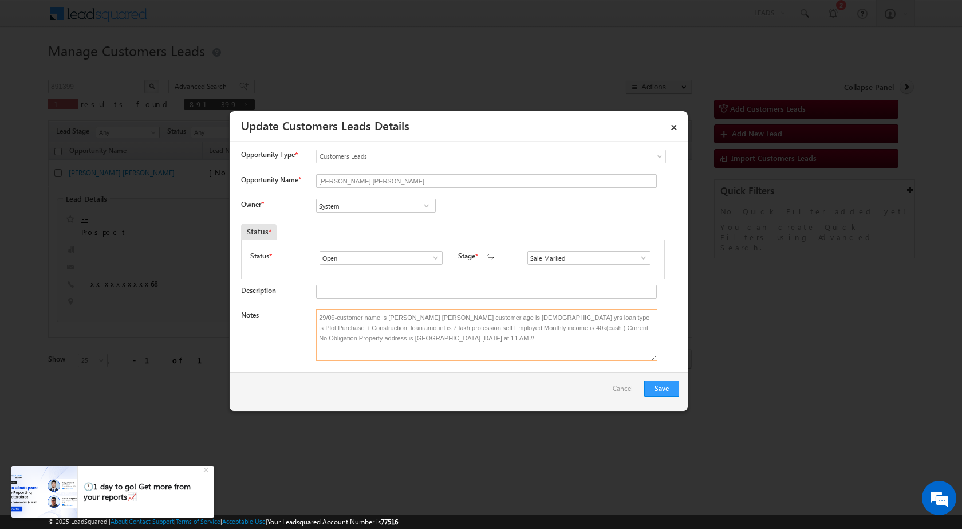
type textarea "29/09-customer name is [PERSON_NAME] [PERSON_NAME] customer age is [DEMOGRAPHIC…"
click at [413, 203] on input "System" at bounding box center [376, 206] width 120 height 14
click at [423, 208] on span at bounding box center [426, 205] width 11 height 9
type input "Santo"
click at [529, 363] on div "Notes 29/09-customer name is [PERSON_NAME] [PERSON_NAME] customer age is [DEMOG…" at bounding box center [460, 337] width 438 height 57
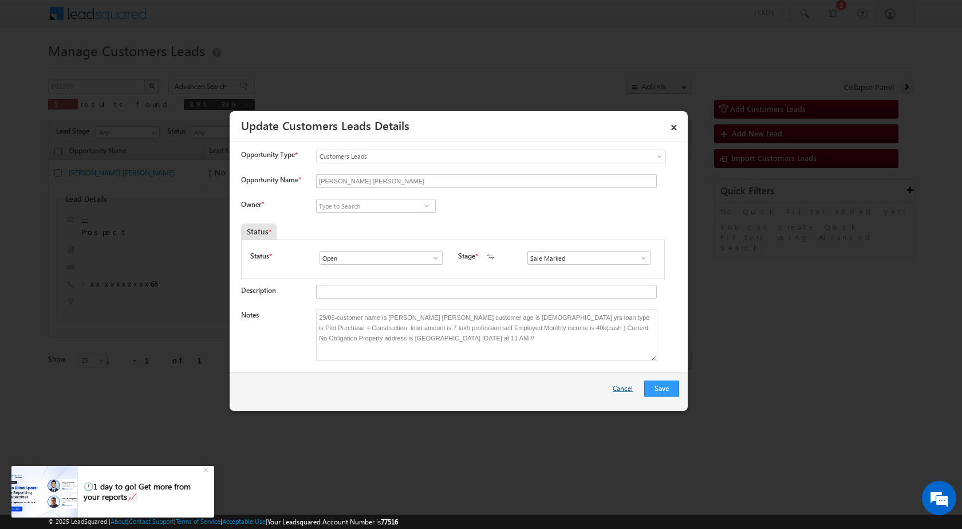
click at [618, 387] on link "Cancel" at bounding box center [626, 391] width 26 height 22
